Goal: Task Accomplishment & Management: Manage account settings

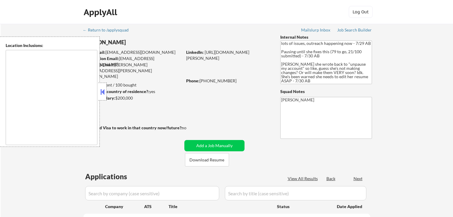
select select ""pending""
type textarea "[GEOGRAPHIC_DATA], [GEOGRAPHIC_DATA] [GEOGRAPHIC_DATA], [GEOGRAPHIC_DATA] [GEOG…"
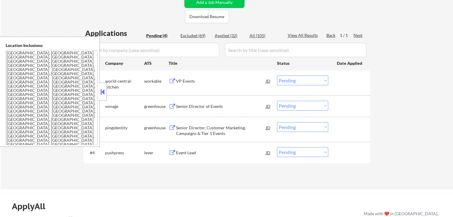
scroll to position [149, 0]
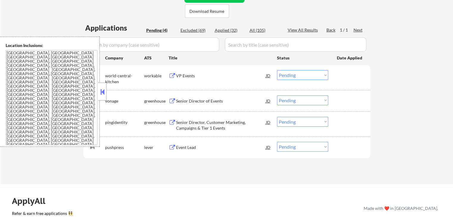
click at [174, 76] on button at bounding box center [172, 76] width 7 height 6
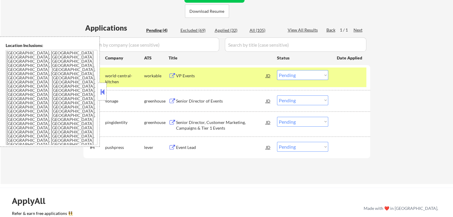
click at [300, 73] on select "Choose an option... Pending Applied Excluded (Questions) Excluded (Expired) Exc…" at bounding box center [302, 75] width 51 height 10
click at [277, 70] on select "Choose an option... Pending Applied Excluded (Questions) Excluded (Expired) Exc…" at bounding box center [302, 75] width 51 height 10
click at [169, 101] on button at bounding box center [172, 102] width 7 height 6
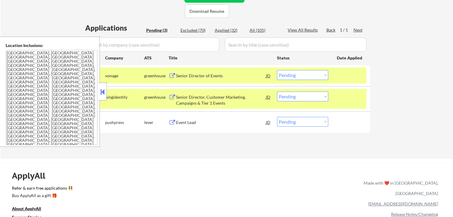
click at [301, 77] on select "Choose an option... Pending Applied Excluded (Questions) Excluded (Expired) Exc…" at bounding box center [302, 75] width 51 height 10
click at [277, 70] on select "Choose an option... Pending Applied Excluded (Questions) Excluded (Expired) Exc…" at bounding box center [302, 75] width 51 height 10
click at [173, 96] on button at bounding box center [172, 98] width 7 height 6
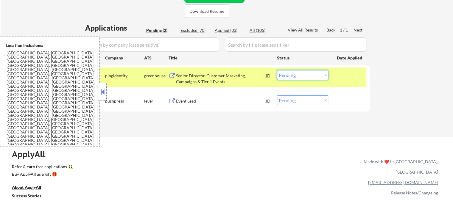
click at [289, 77] on select "Choose an option... Pending Applied Excluded (Questions) Excluded (Expired) Exc…" at bounding box center [302, 75] width 51 height 10
click at [277, 70] on select "Choose an option... Pending Applied Excluded (Questions) Excluded (Expired) Exc…" at bounding box center [302, 75] width 51 height 10
click at [174, 102] on button at bounding box center [172, 102] width 7 height 6
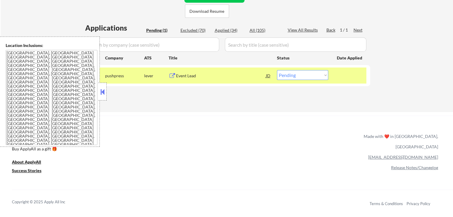
click at [304, 81] on div "#1 pushpress lever Event Lead JD Choose an option... Pending Applied Excluded (…" at bounding box center [225, 76] width 281 height 16
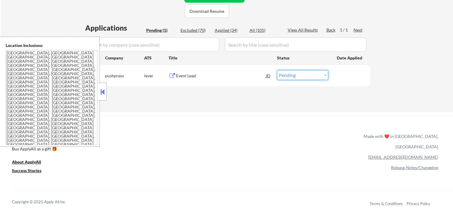
click at [301, 76] on select "Choose an option... Pending Applied Excluded (Questions) Excluded (Expired) Exc…" at bounding box center [302, 75] width 51 height 10
select select ""applied""
click at [277, 70] on select "Choose an option... Pending Applied Excluded (Questions) Excluded (Expired) Exc…" at bounding box center [302, 75] width 51 height 10
